Goal: Book appointment/travel/reservation

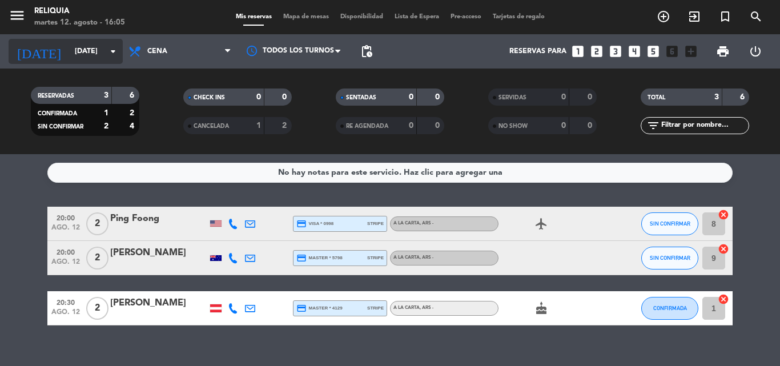
click at [70, 51] on input "[DATE]" at bounding box center [117, 51] width 97 height 19
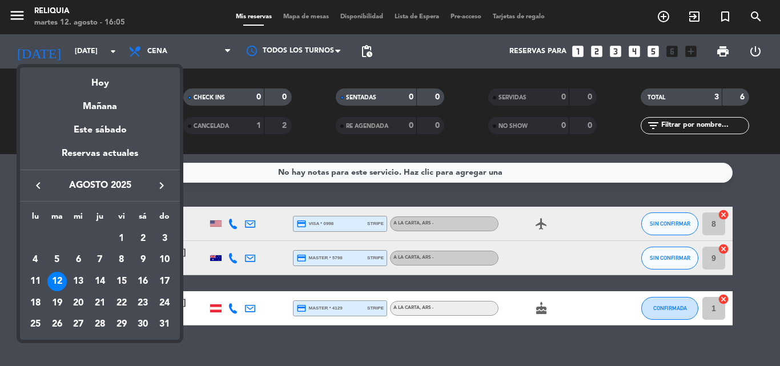
click at [70, 50] on div at bounding box center [390, 183] width 780 height 366
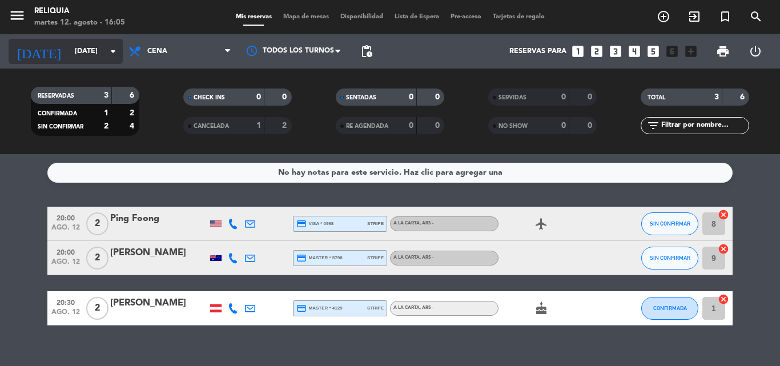
click at [93, 42] on input "[DATE]" at bounding box center [117, 51] width 97 height 19
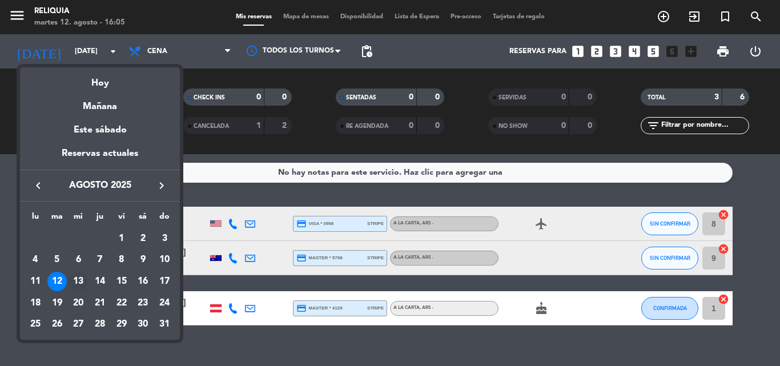
click at [83, 279] on div "13" at bounding box center [78, 281] width 19 height 19
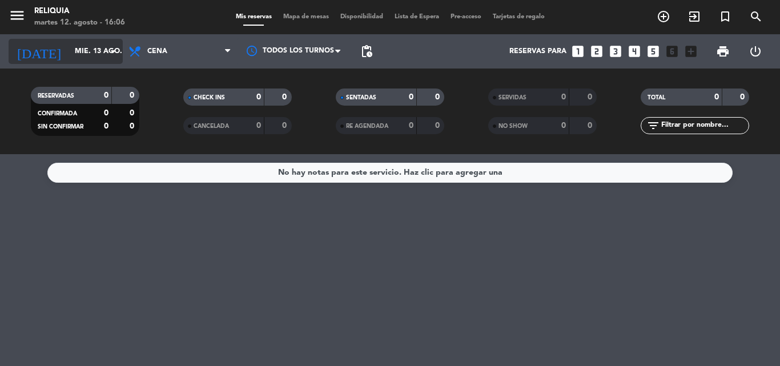
click at [69, 61] on input "mié. 13 ago." at bounding box center [117, 51] width 97 height 19
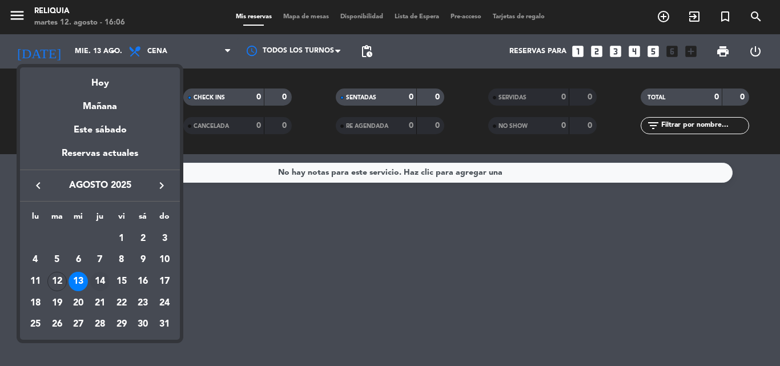
click at [100, 282] on div "14" at bounding box center [99, 281] width 19 height 19
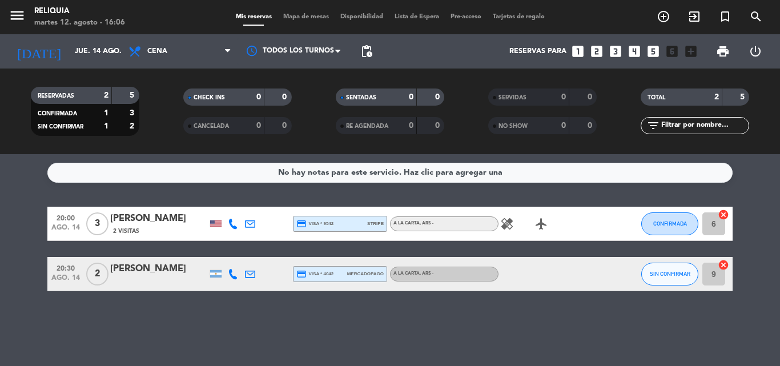
click at [507, 221] on icon "healing" at bounding box center [507, 224] width 14 height 14
click at [504, 221] on icon "healing" at bounding box center [507, 224] width 14 height 14
click at [71, 58] on input "jue. 14 ago." at bounding box center [117, 51] width 97 height 19
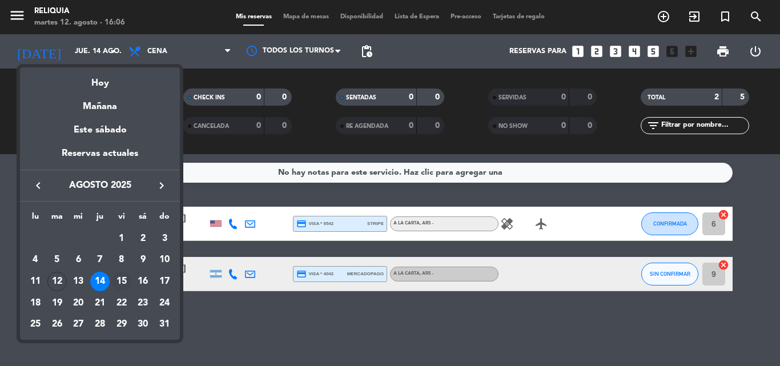
click at [120, 283] on div "15" at bounding box center [121, 281] width 19 height 19
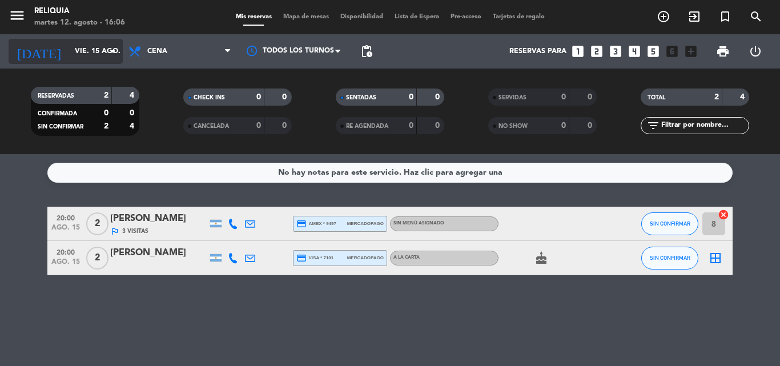
click at [73, 53] on input "vie. 15 ago." at bounding box center [117, 51] width 97 height 19
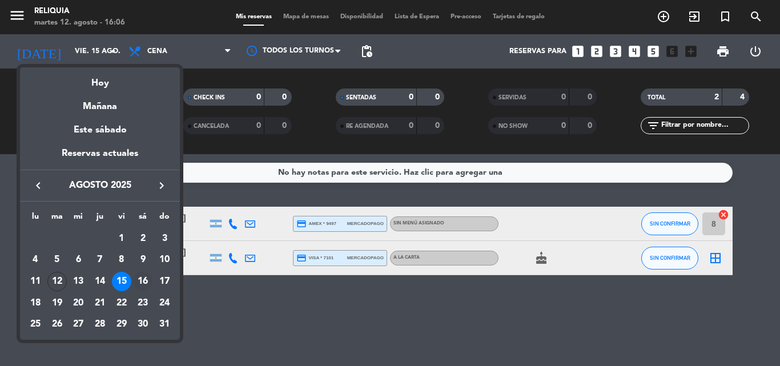
click at [141, 278] on div "16" at bounding box center [142, 281] width 19 height 19
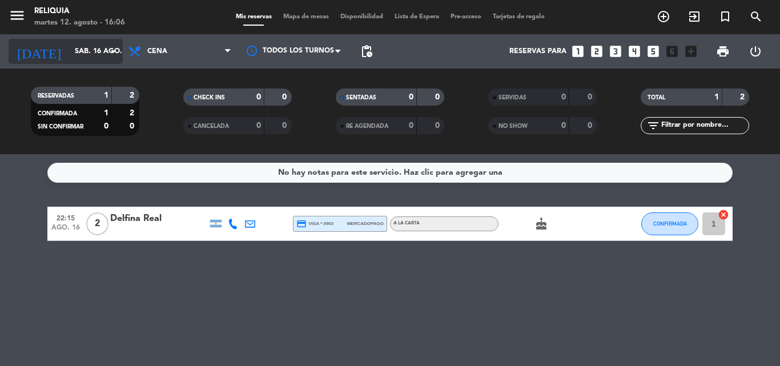
click at [69, 59] on input "sáb. 16 ago." at bounding box center [117, 51] width 97 height 19
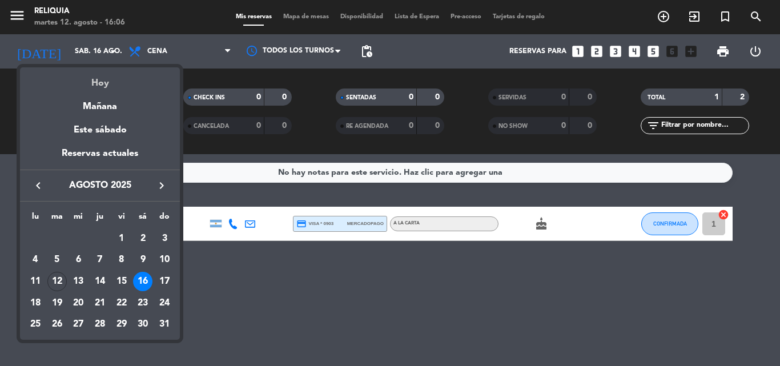
click at [100, 85] on div "Hoy" at bounding box center [100, 78] width 160 height 23
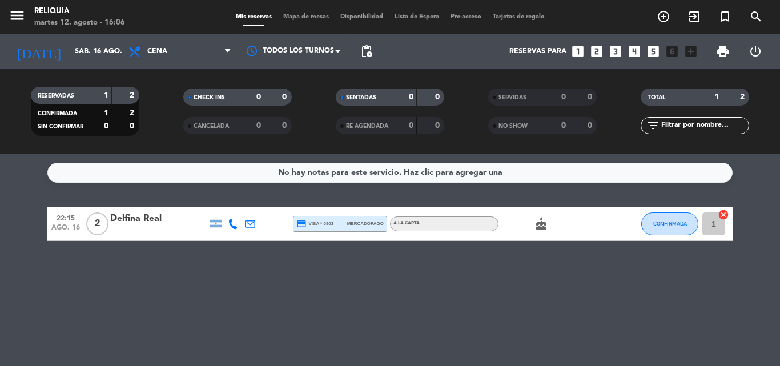
type input "[DATE]"
